Goal: Transaction & Acquisition: Purchase product/service

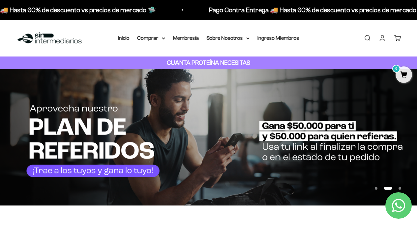
click at [386, 39] on link "Iniciar sesión" at bounding box center [382, 37] width 7 height 7
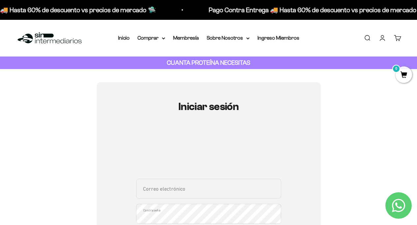
scroll to position [31, 0]
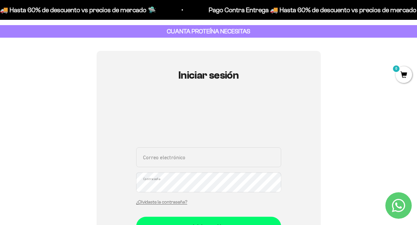
click at [201, 156] on input "Correo electrónico" at bounding box center [208, 157] width 145 height 20
type input "FRANCISCOCORDERO.ROM@GMAIL.COM"
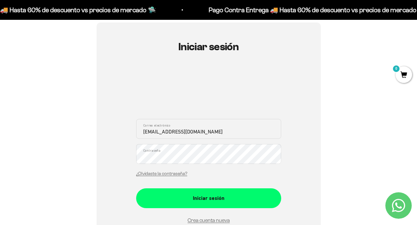
scroll to position [87, 0]
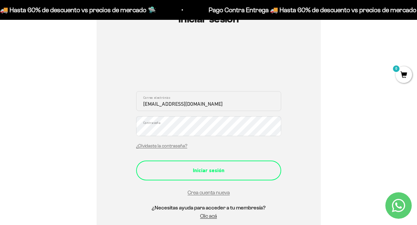
click at [225, 177] on button "Iniciar sesión" at bounding box center [208, 170] width 145 height 20
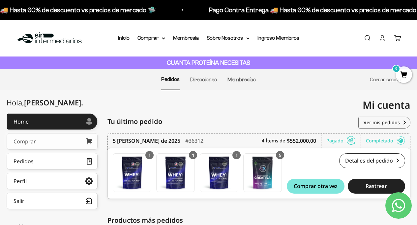
click at [59, 142] on link "Comprar" at bounding box center [52, 141] width 91 height 16
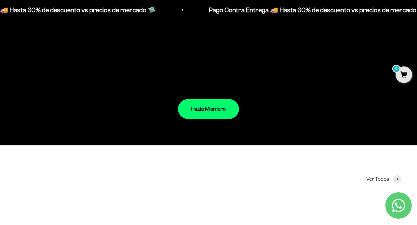
scroll to position [623, 0]
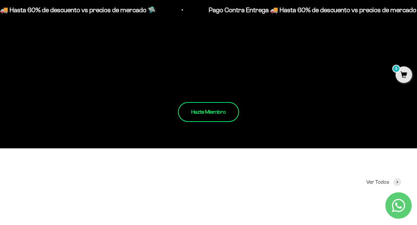
click at [203, 111] on link "Hazte Miembro" at bounding box center [208, 112] width 61 height 20
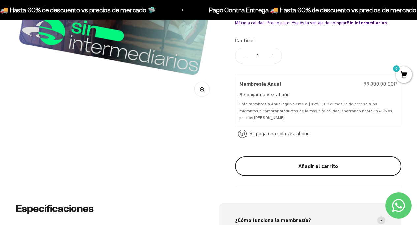
click at [301, 170] on button "Añadir al carrito" at bounding box center [318, 166] width 166 height 20
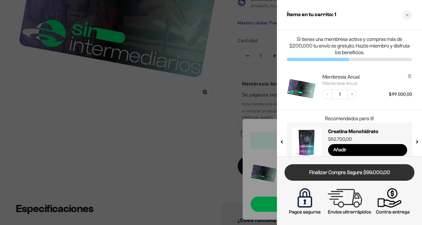
click at [355, 177] on link "Finalizar Compra Segura $99.000,00" at bounding box center [350, 172] width 130 height 17
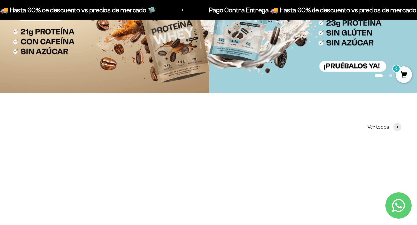
scroll to position [112, 0]
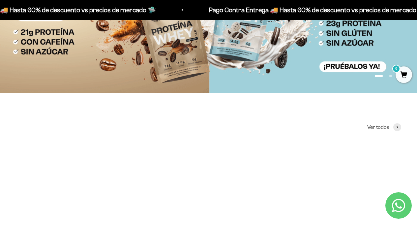
click at [165, 87] on img at bounding box center [208, 25] width 417 height 136
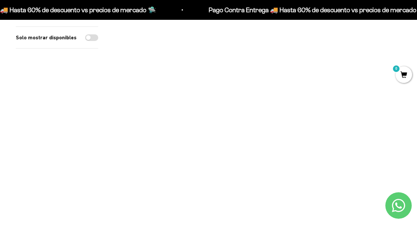
scroll to position [368, 0]
click at [395, 115] on span at bounding box center [394, 114] width 6 height 8
click at [379, 106] on li "Café / 2 libras (910g)" at bounding box center [356, 104] width 87 height 8
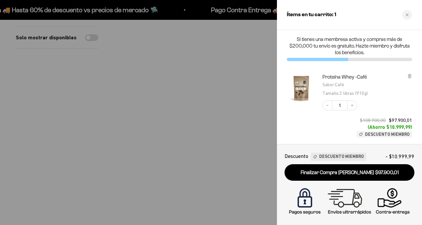
click at [219, 170] on div at bounding box center [211, 112] width 422 height 225
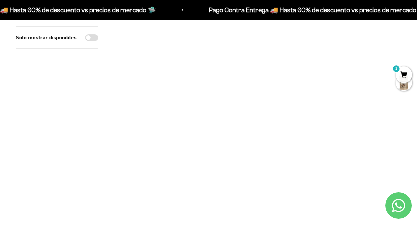
click at [198, 114] on span at bounding box center [197, 114] width 6 height 8
click at [206, 155] on product-list "1 Proteína Whey $53.500,00 Miembro $58.850,00 No Miembro 4.8 1 Proteína Aislada…" at bounding box center [257, 97] width 287 height 722
click at [197, 129] on span at bounding box center [197, 127] width 6 height 8
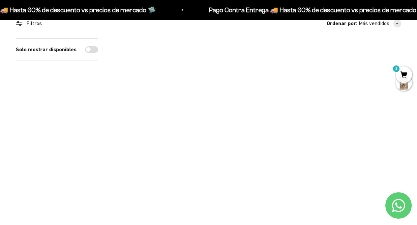
scroll to position [65, 0]
click at [196, 121] on span at bounding box center [197, 122] width 6 height 8
click at [179, 56] on li "Vainilla / 5 libras (2280g)" at bounding box center [159, 58] width 87 height 8
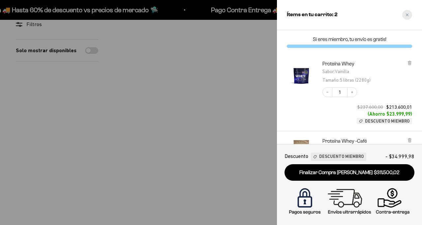
click at [409, 16] on div "Close cart" at bounding box center [408, 15] width 10 height 10
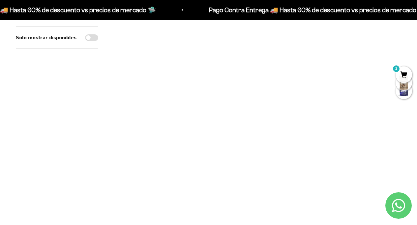
scroll to position [337, 0]
click at [295, 145] on span at bounding box center [296, 146] width 6 height 8
click at [396, 160] on div at bounding box center [395, 157] width 12 height 12
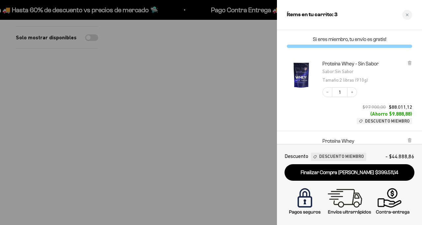
click at [218, 69] on div at bounding box center [211, 112] width 422 height 225
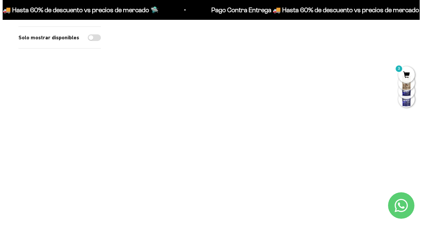
scroll to position [441, 0]
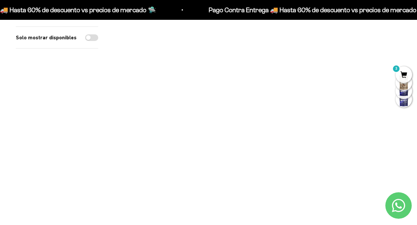
click at [195, 189] on span at bounding box center [197, 188] width 6 height 8
click at [196, 179] on li "Chocolate / 2 libras (910g)" at bounding box center [159, 179] width 87 height 8
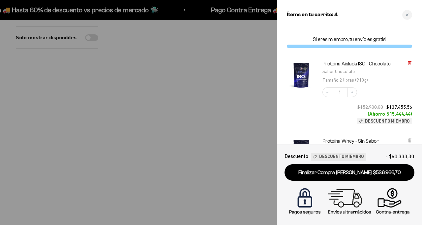
click at [411, 61] on icon at bounding box center [409, 61] width 3 height 0
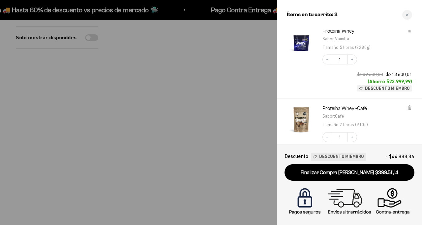
scroll to position [112, 0]
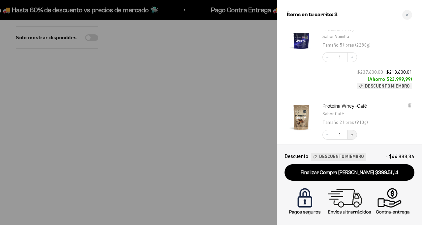
click at [352, 132] on button "Increase quantity" at bounding box center [352, 135] width 10 height 10
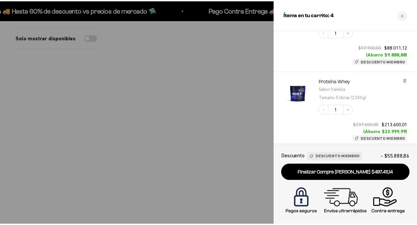
scroll to position [61, 0]
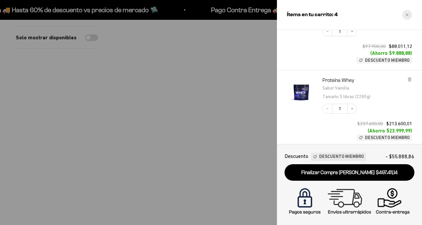
click at [405, 17] on div "Close cart" at bounding box center [408, 15] width 10 height 10
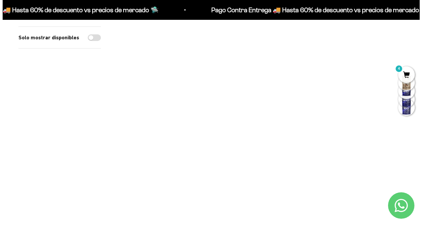
scroll to position [387, 0]
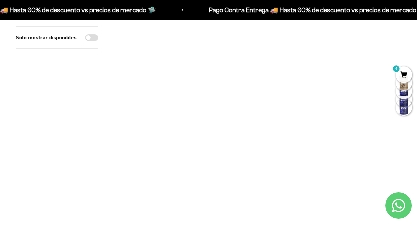
click at [295, 92] on span at bounding box center [296, 95] width 6 height 8
click at [288, 78] on li "Chocolate / 2 libras (910g)" at bounding box center [258, 78] width 87 height 8
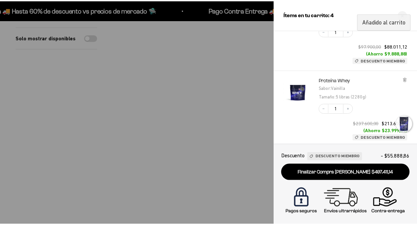
scroll to position [138, 0]
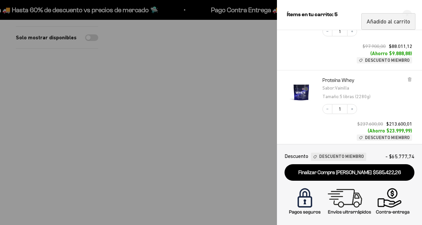
click at [193, 151] on div at bounding box center [211, 112] width 422 height 225
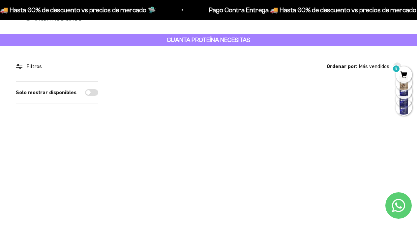
scroll to position [0, 0]
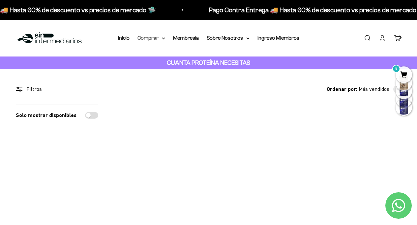
click at [158, 38] on summary "Comprar" at bounding box center [152, 38] width 28 height 9
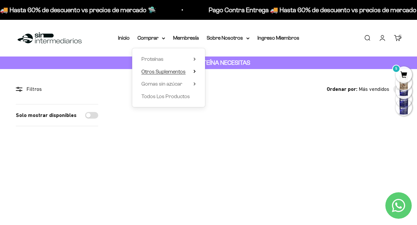
click at [168, 72] on span "Otros Suplementos" at bounding box center [164, 72] width 44 height 6
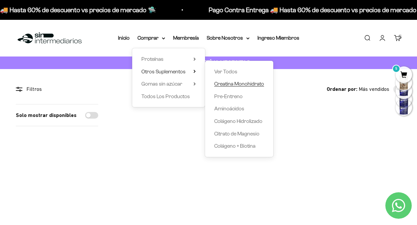
click at [222, 84] on span "Creatina Monohidrato" at bounding box center [239, 84] width 50 height 6
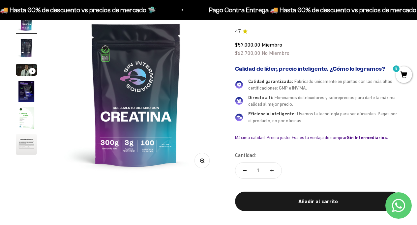
scroll to position [74, 0]
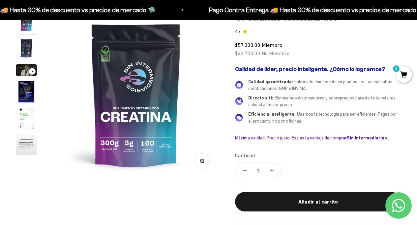
click at [272, 169] on icon "Aumentar cantidad" at bounding box center [272, 170] width 0 height 3
type input "3"
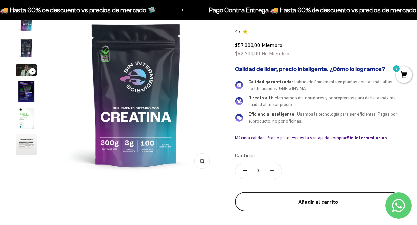
click at [278, 201] on div "Añadir al carrito" at bounding box center [318, 201] width 140 height 9
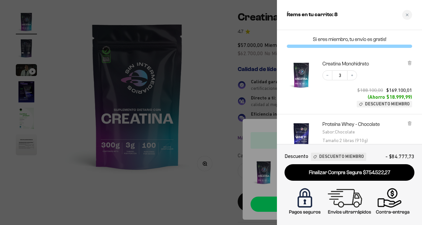
click at [246, 70] on div at bounding box center [211, 112] width 422 height 225
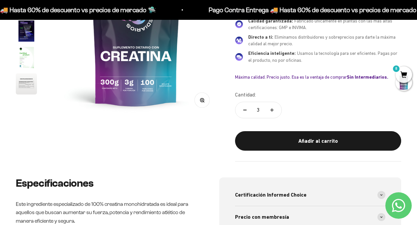
scroll to position [0, 0]
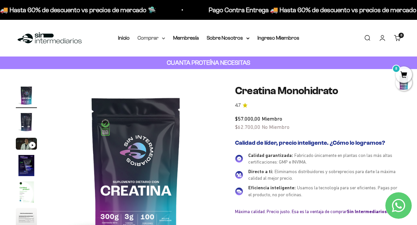
click at [156, 39] on summary "Comprar" at bounding box center [152, 38] width 28 height 9
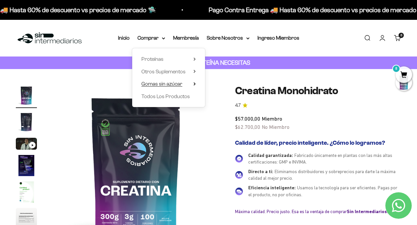
click at [168, 85] on span "Gomas sin azúcar" at bounding box center [162, 84] width 41 height 6
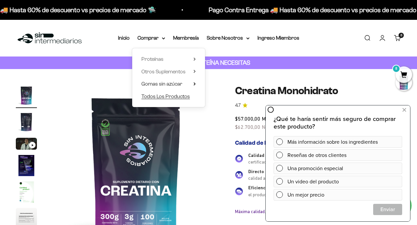
click at [172, 99] on span "Todos Los Productos" at bounding box center [166, 96] width 49 height 6
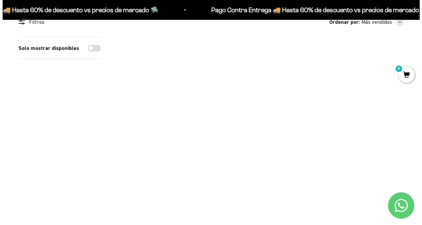
scroll to position [66, 0]
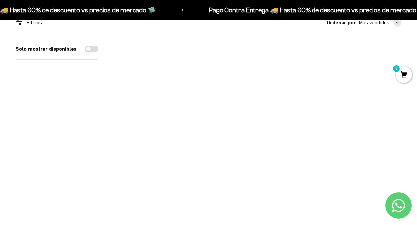
click at [392, 122] on span at bounding box center [394, 121] width 6 height 8
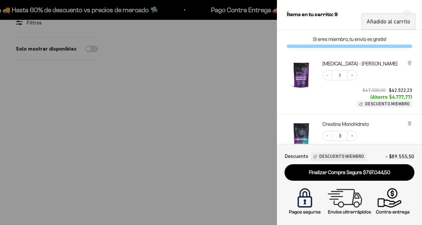
click at [296, 75] on img "Citrato de Magnesio - Sabor Limón" at bounding box center [301, 74] width 29 height 29
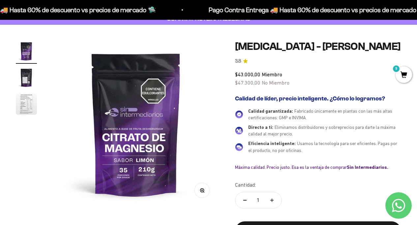
click at [26, 75] on img "Ir al artículo 2" at bounding box center [26, 77] width 21 height 21
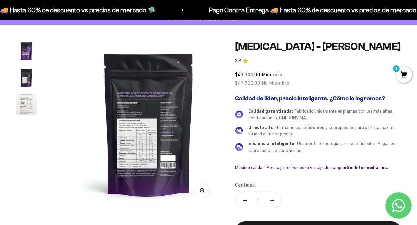
scroll to position [0, 170]
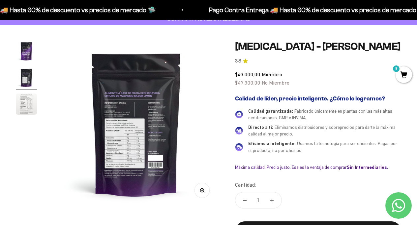
click at [199, 194] on button "Zoom" at bounding box center [202, 189] width 15 height 15
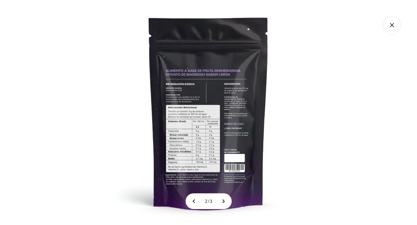
click at [390, 27] on icon "Cerrar galería" at bounding box center [392, 25] width 4 height 4
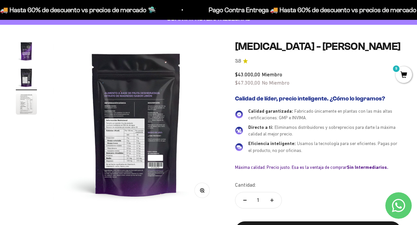
click at [273, 196] on button "Aumentar cantidad" at bounding box center [272, 200] width 19 height 16
type input "2"
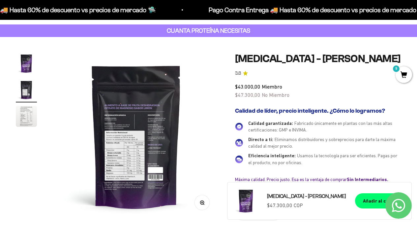
scroll to position [0, 0]
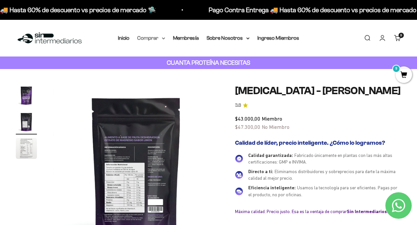
click at [160, 36] on summary "Comprar" at bounding box center [152, 38] width 28 height 9
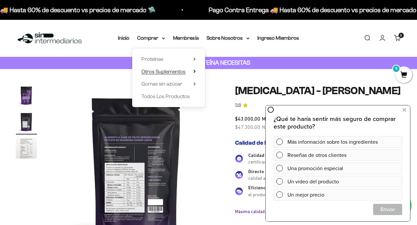
click at [176, 74] on span "Otros Suplementos" at bounding box center [164, 72] width 44 height 6
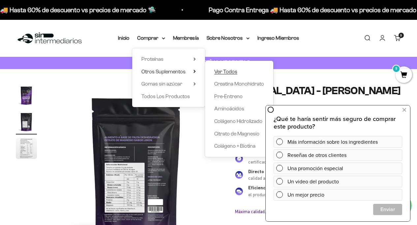
click at [217, 71] on span "Ver Todos" at bounding box center [225, 72] width 23 height 6
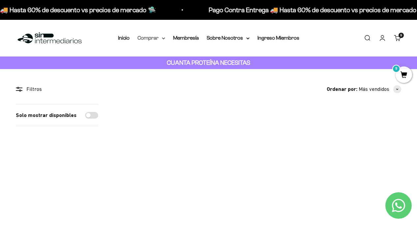
click at [161, 39] on summary "Comprar" at bounding box center [152, 38] width 28 height 9
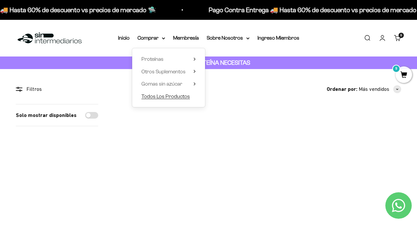
click at [173, 94] on span "Todos Los Productos" at bounding box center [166, 96] width 49 height 6
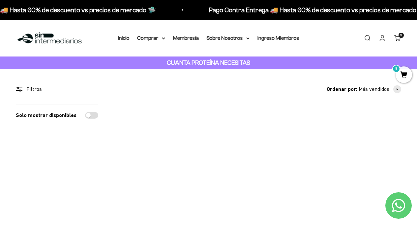
click at [400, 35] on cart-count "9 artículos 9" at bounding box center [401, 35] width 5 height 5
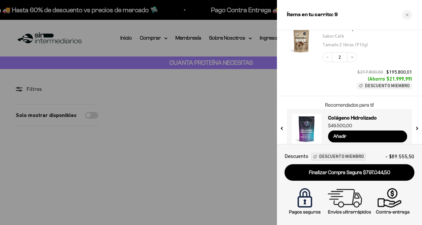
scroll to position [397, 0]
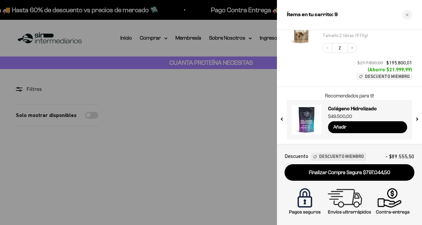
click at [417, 120] on button "next slide / item" at bounding box center [417, 118] width 6 height 40
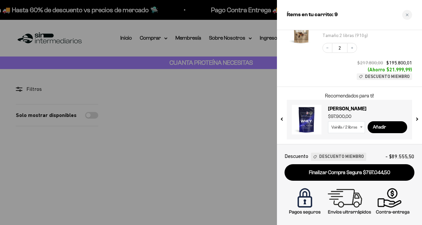
click at [417, 120] on button "next slide / item" at bounding box center [417, 118] width 6 height 40
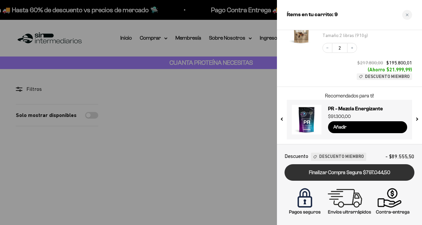
click at [368, 174] on link "Finalizar Compra Segura $797.044,50" at bounding box center [350, 172] width 130 height 17
